Goal: Task Accomplishment & Management: Manage account settings

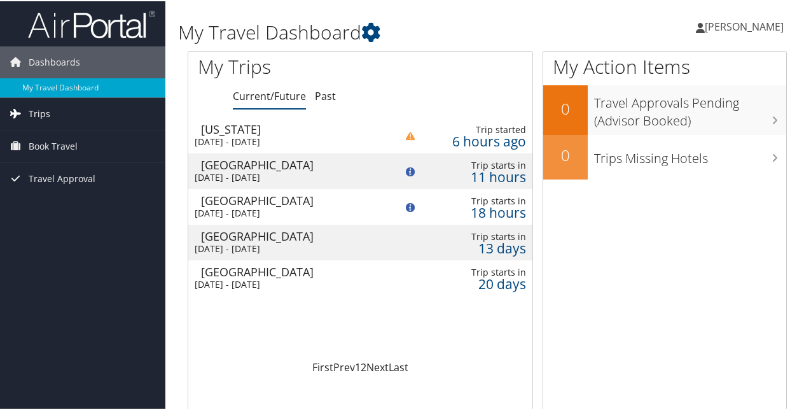
click at [43, 112] on span "Trips" at bounding box center [40, 113] width 22 height 32
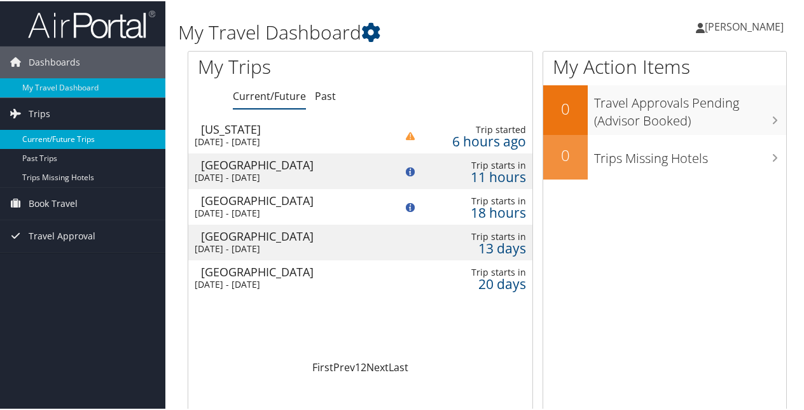
click at [42, 140] on link "Current/Future Trips" at bounding box center [82, 138] width 165 height 19
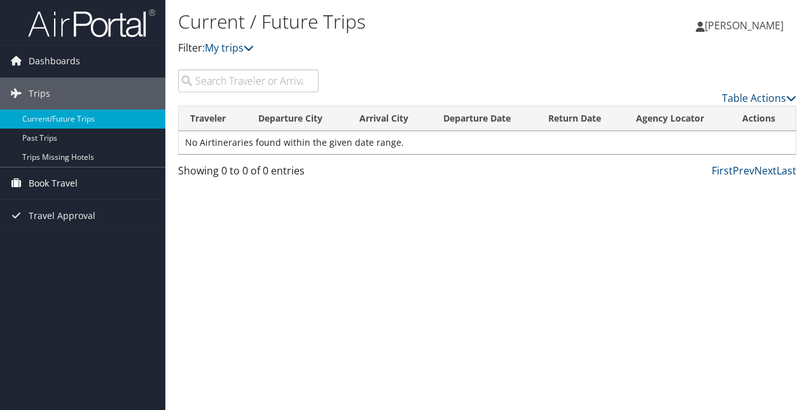
click at [61, 187] on span "Book Travel" at bounding box center [53, 183] width 49 height 32
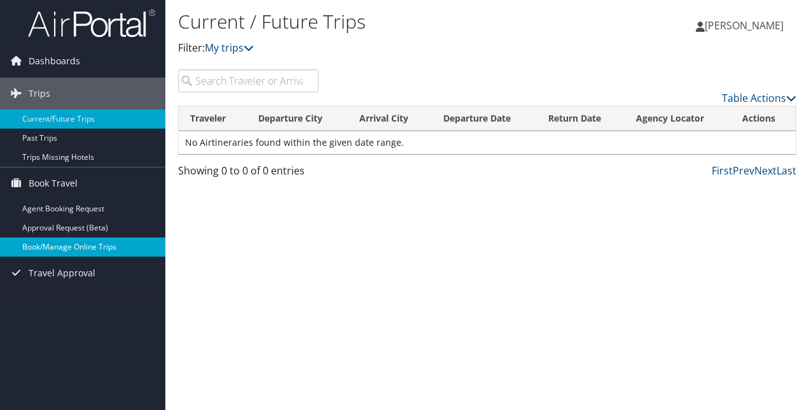
click at [64, 242] on link "Book/Manage Online Trips" at bounding box center [82, 246] width 165 height 19
